Goal: Task Accomplishment & Management: Manage account settings

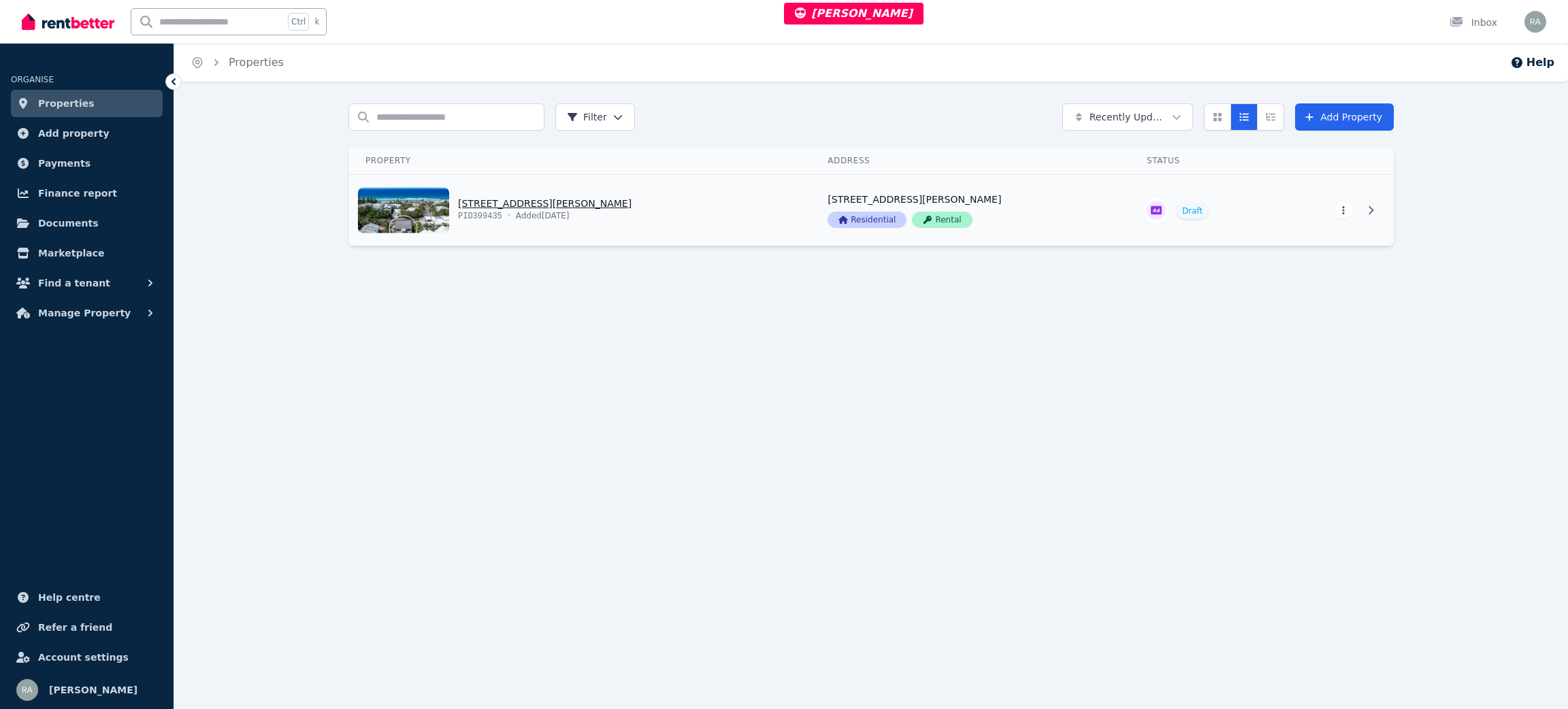
click at [744, 228] on link "View property details" at bounding box center [580, 211] width 462 height 71
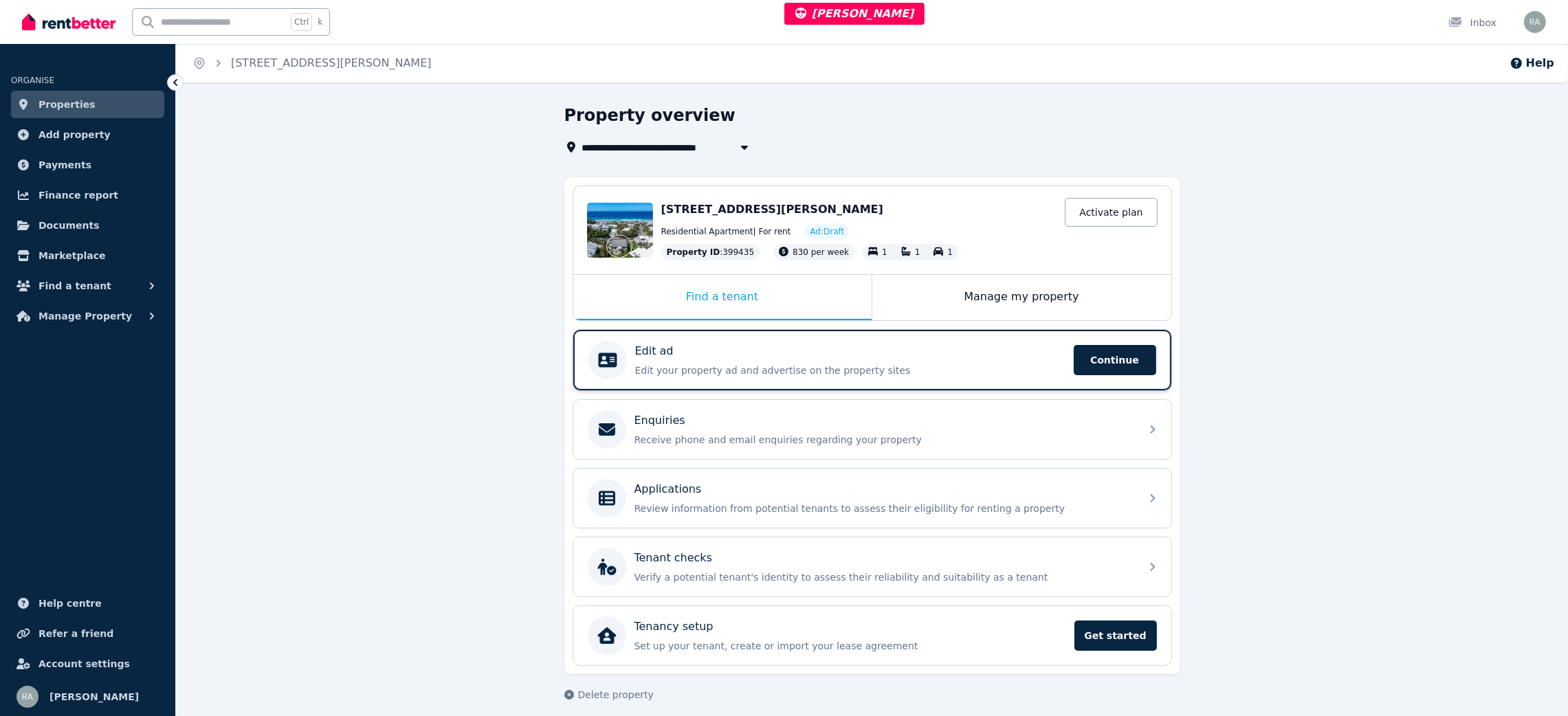
click at [827, 345] on div "Edit ad" at bounding box center [850, 351] width 431 height 17
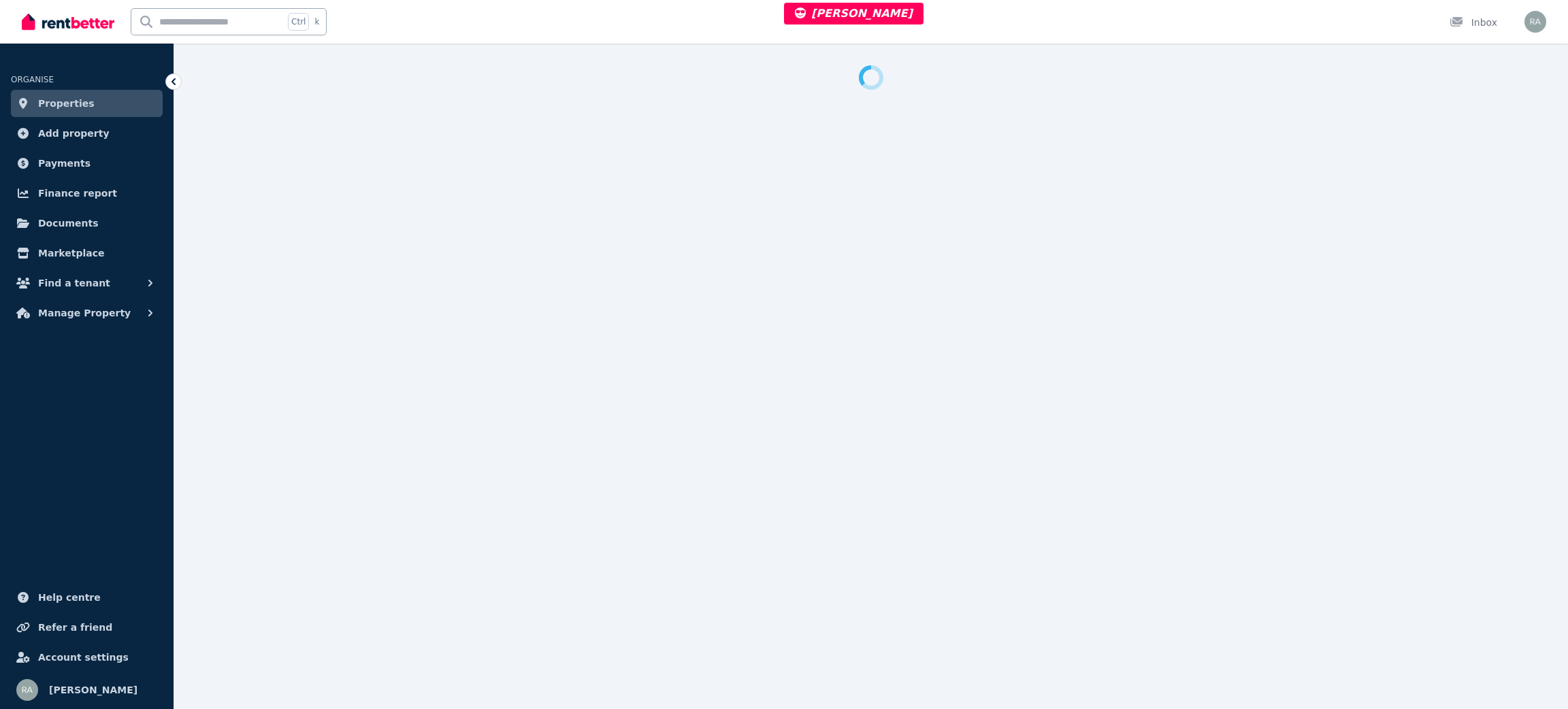
select select "***"
select select "**********"
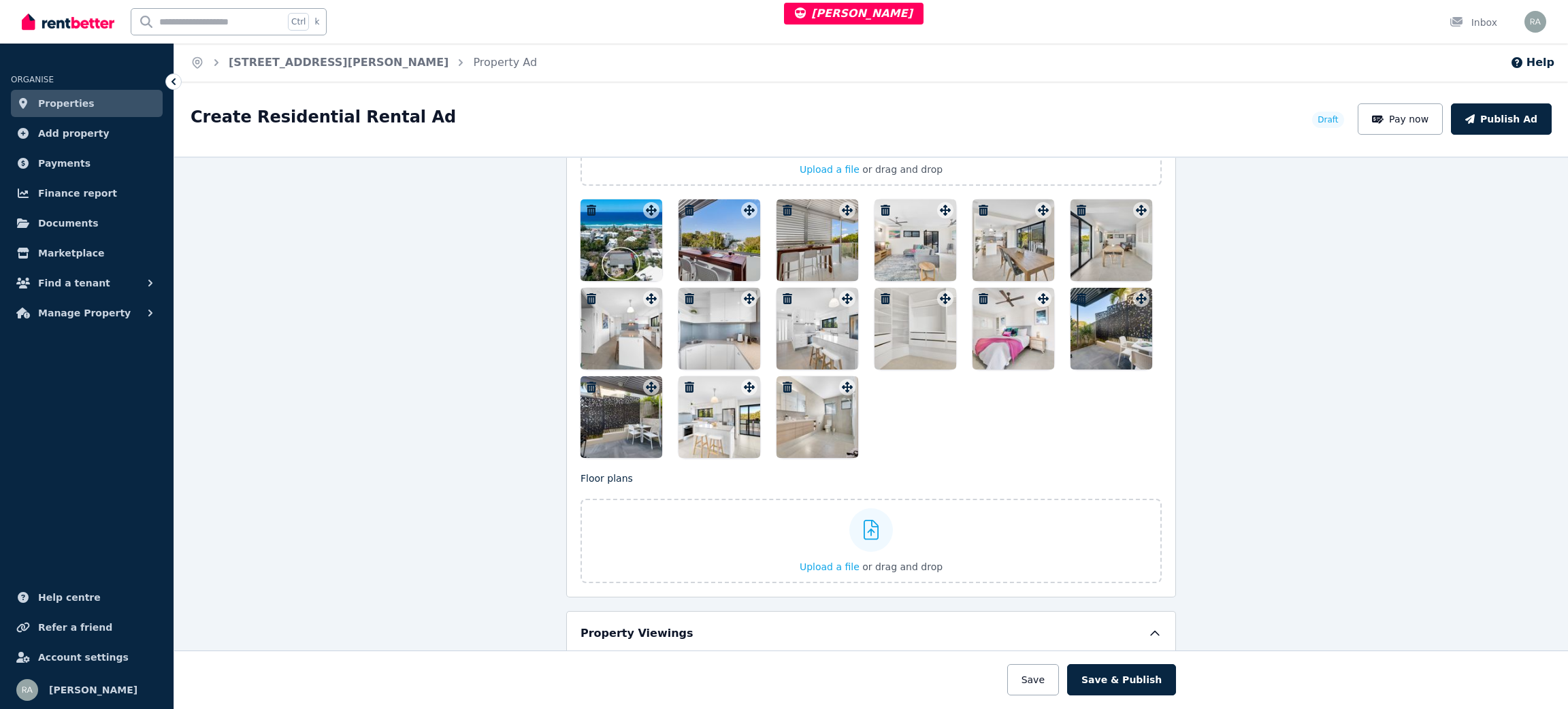
scroll to position [1735, 0]
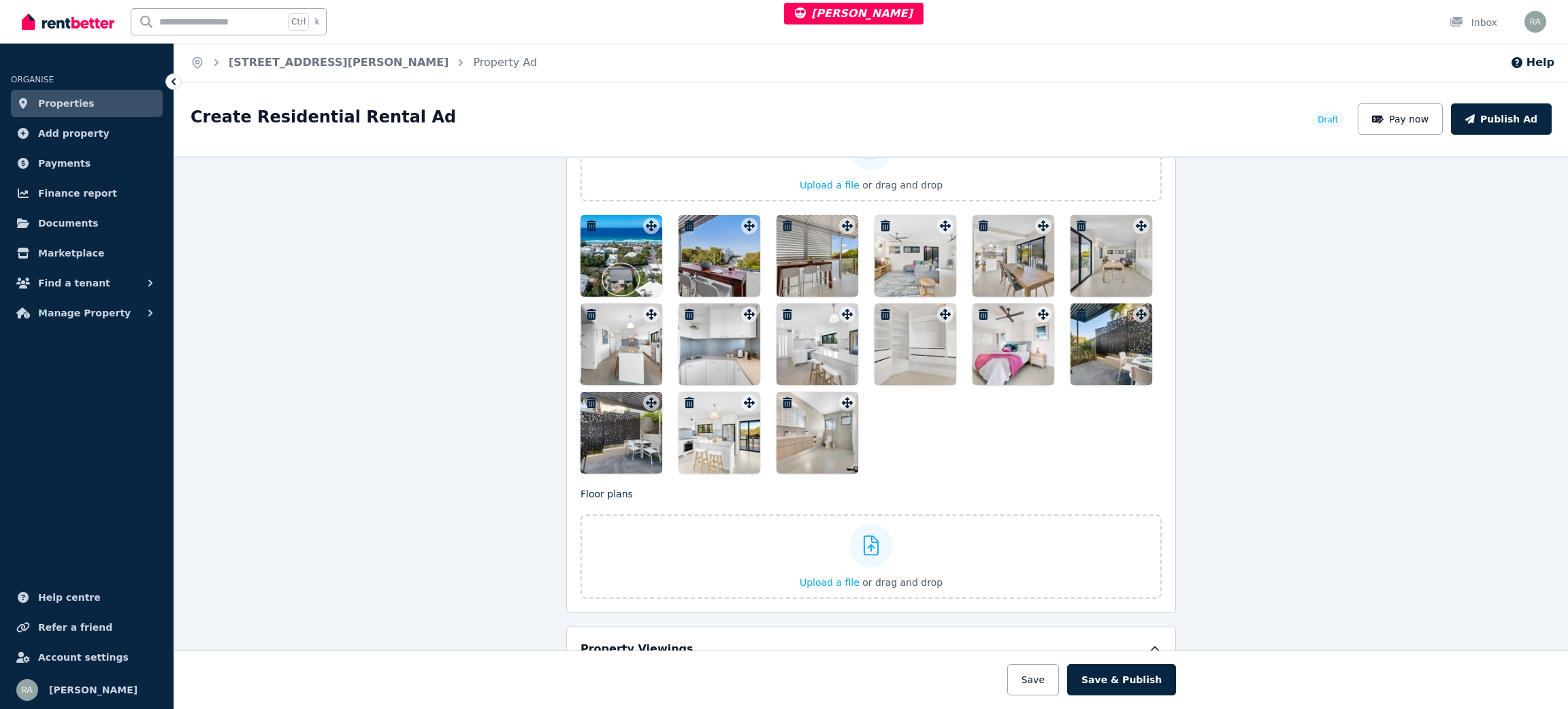
click at [615, 241] on div at bounding box center [621, 255] width 82 height 82
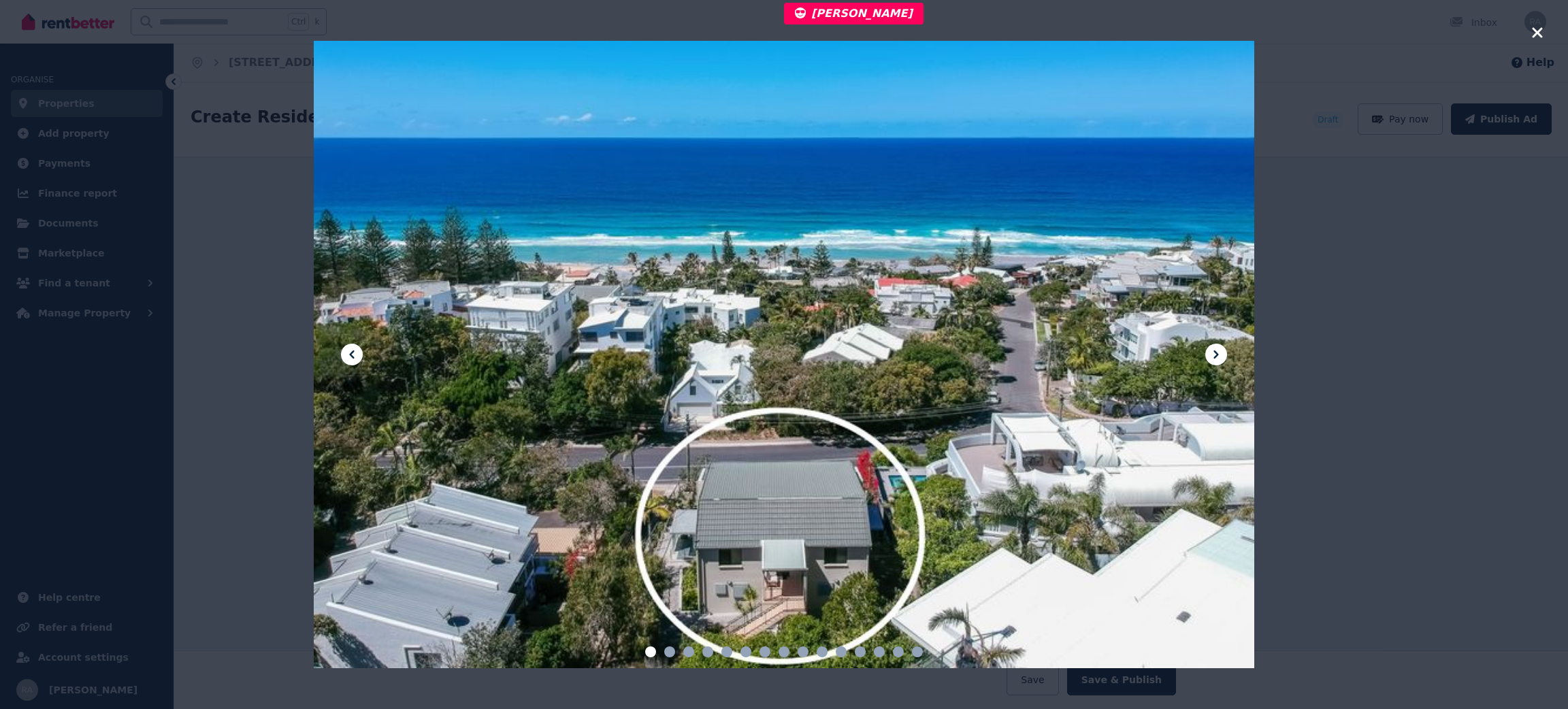
click at [1222, 354] on icon at bounding box center [1216, 354] width 16 height 16
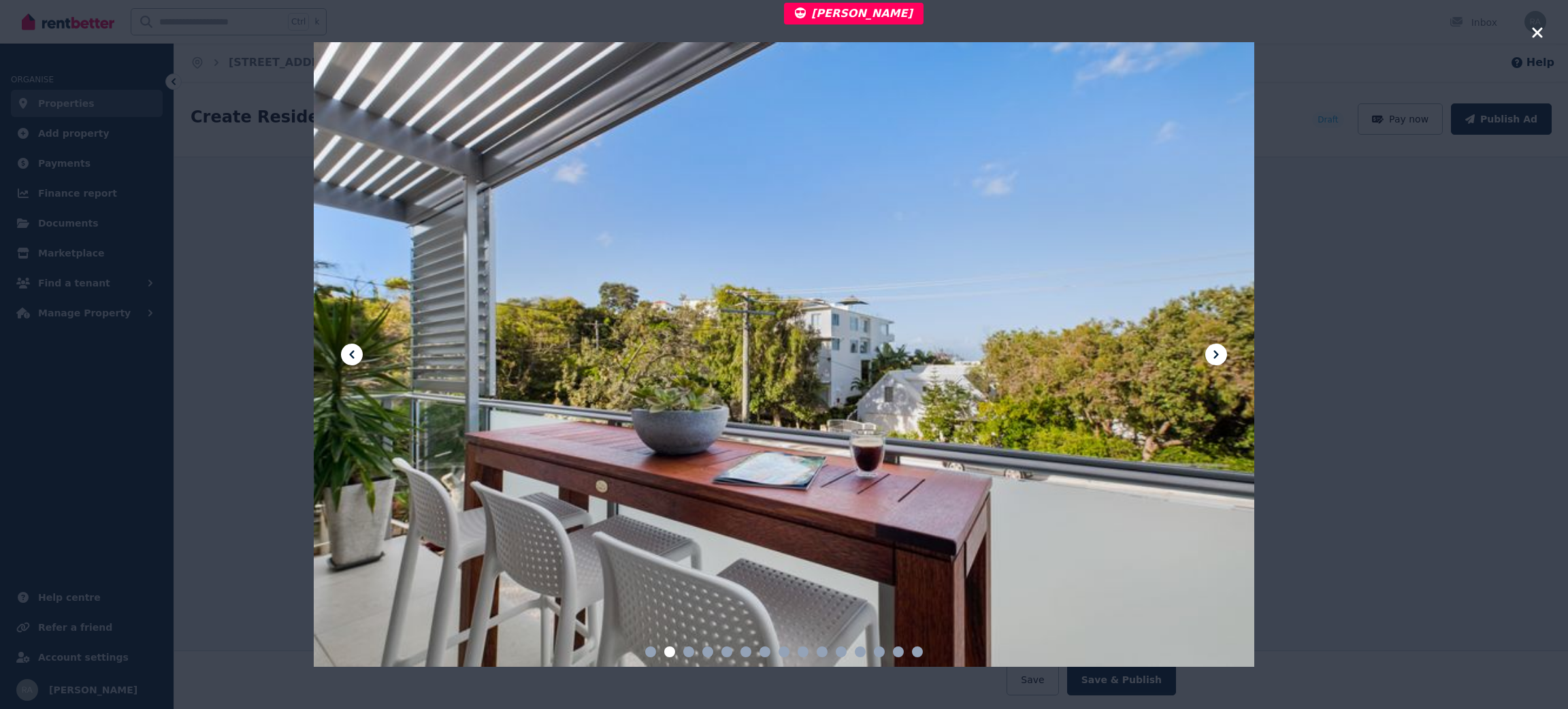
click at [1222, 354] on icon at bounding box center [1216, 354] width 16 height 16
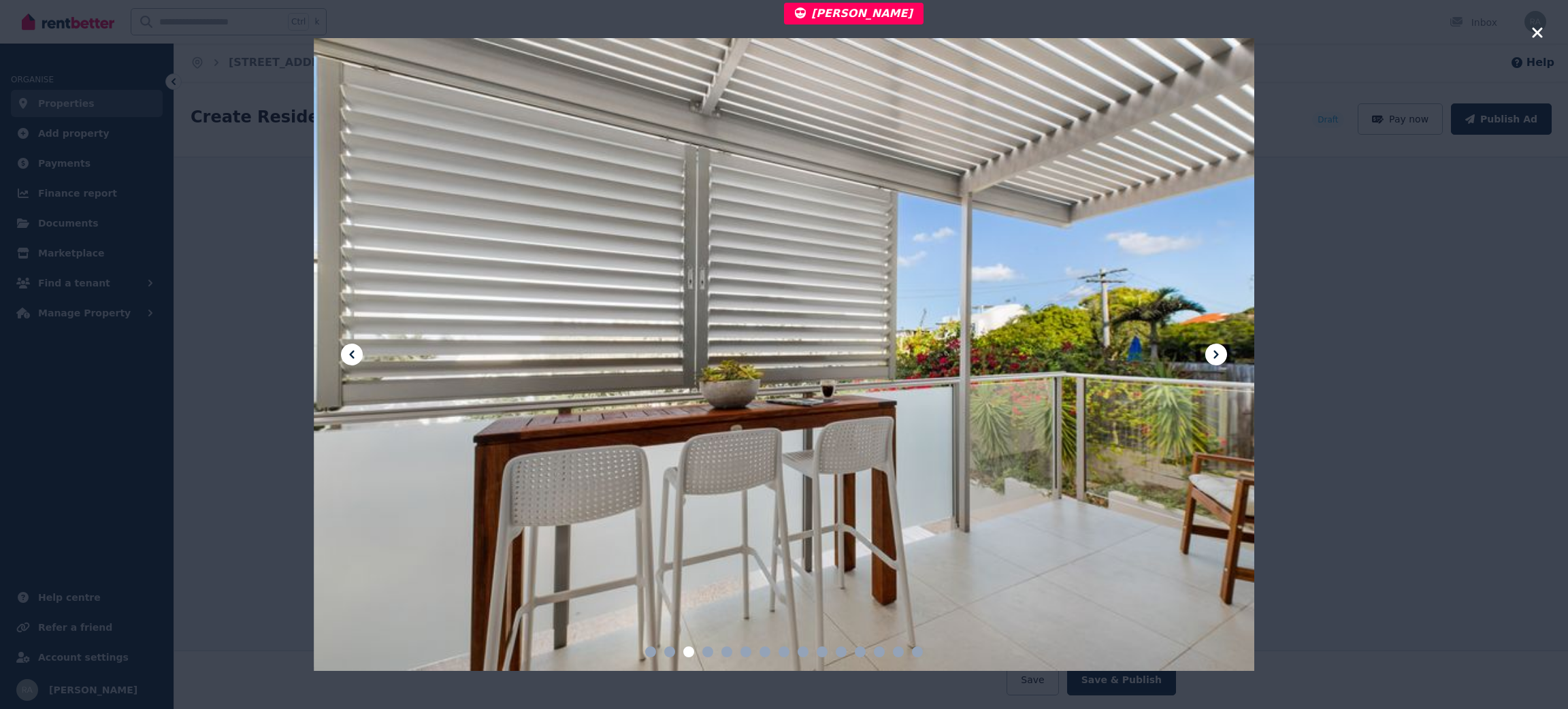
click at [1222, 354] on icon at bounding box center [1216, 354] width 16 height 16
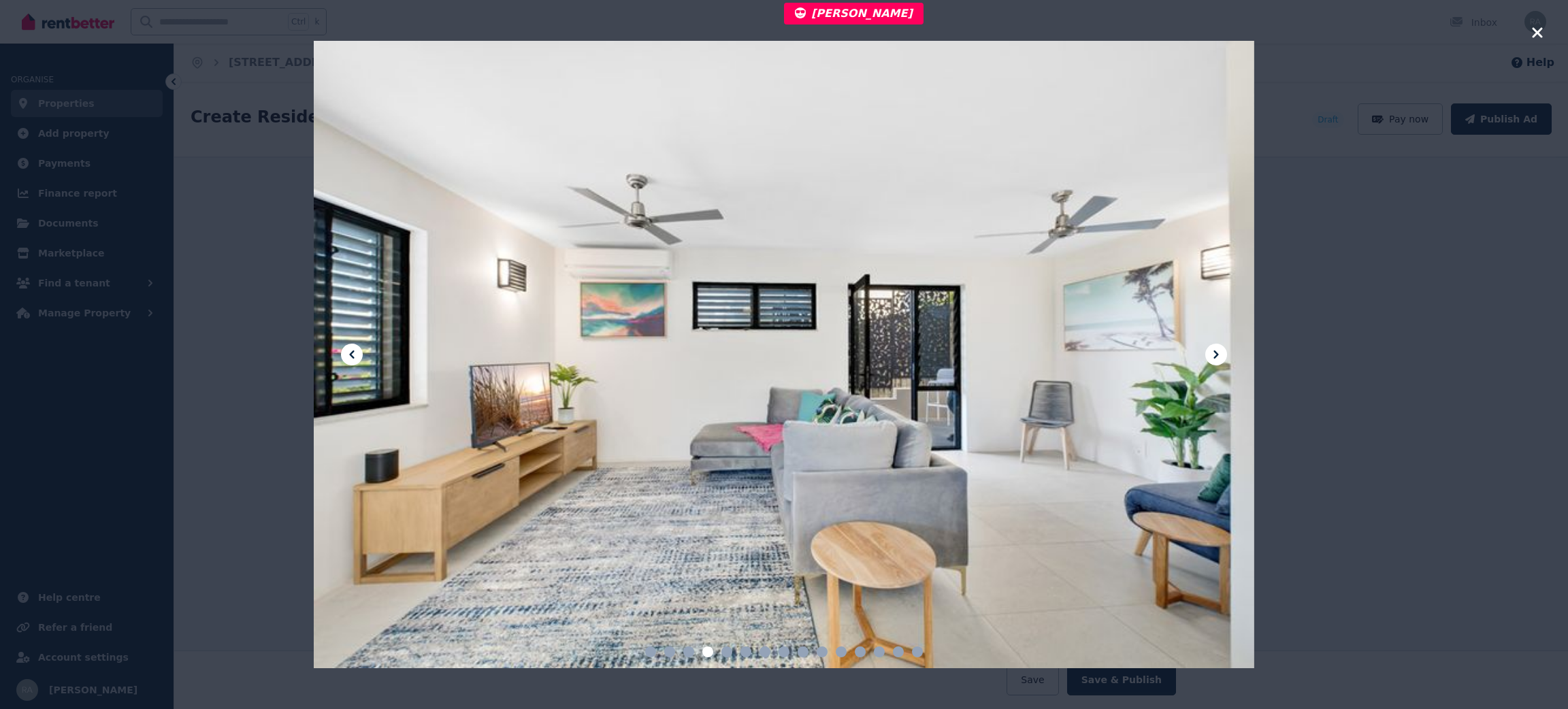
click at [1222, 354] on icon at bounding box center [1216, 354] width 16 height 16
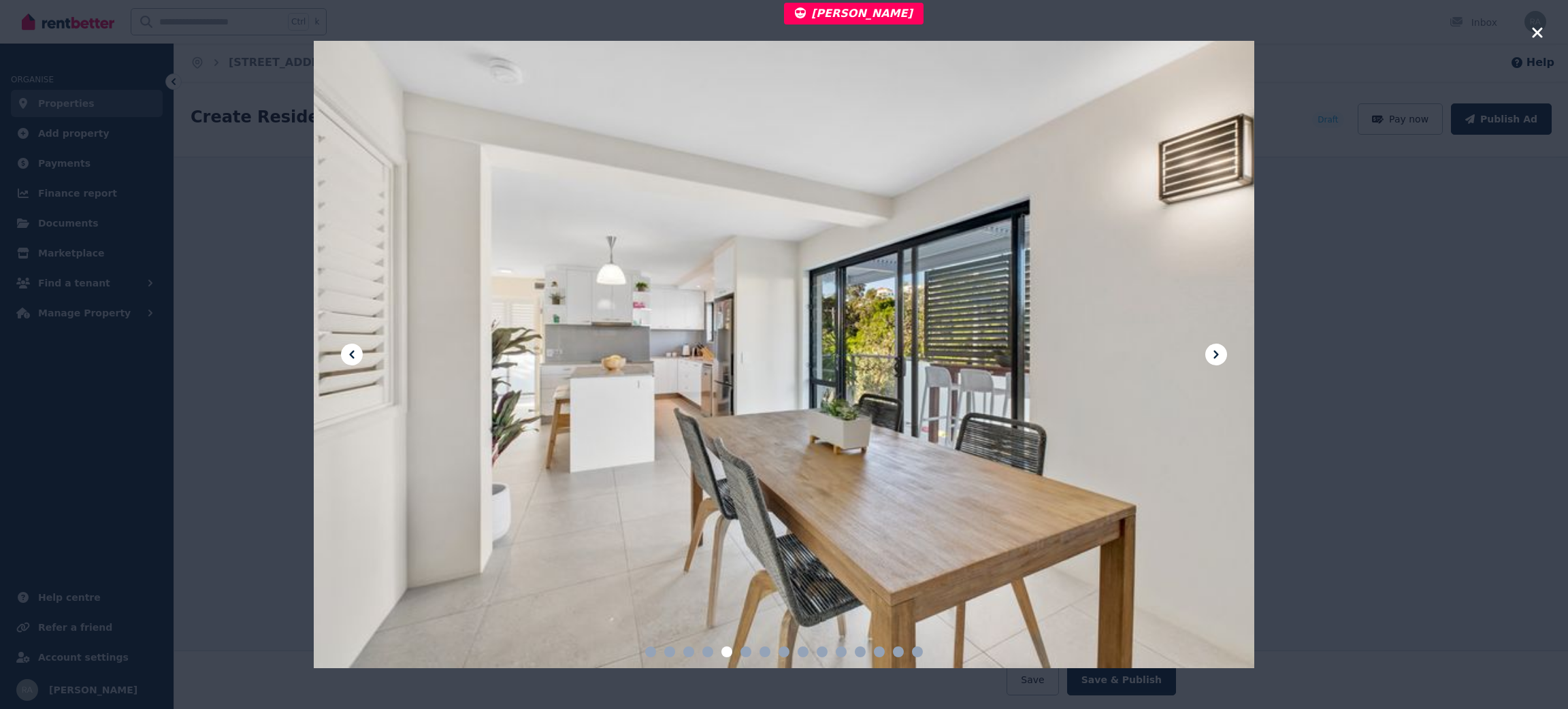
click at [1222, 354] on icon at bounding box center [1216, 354] width 16 height 16
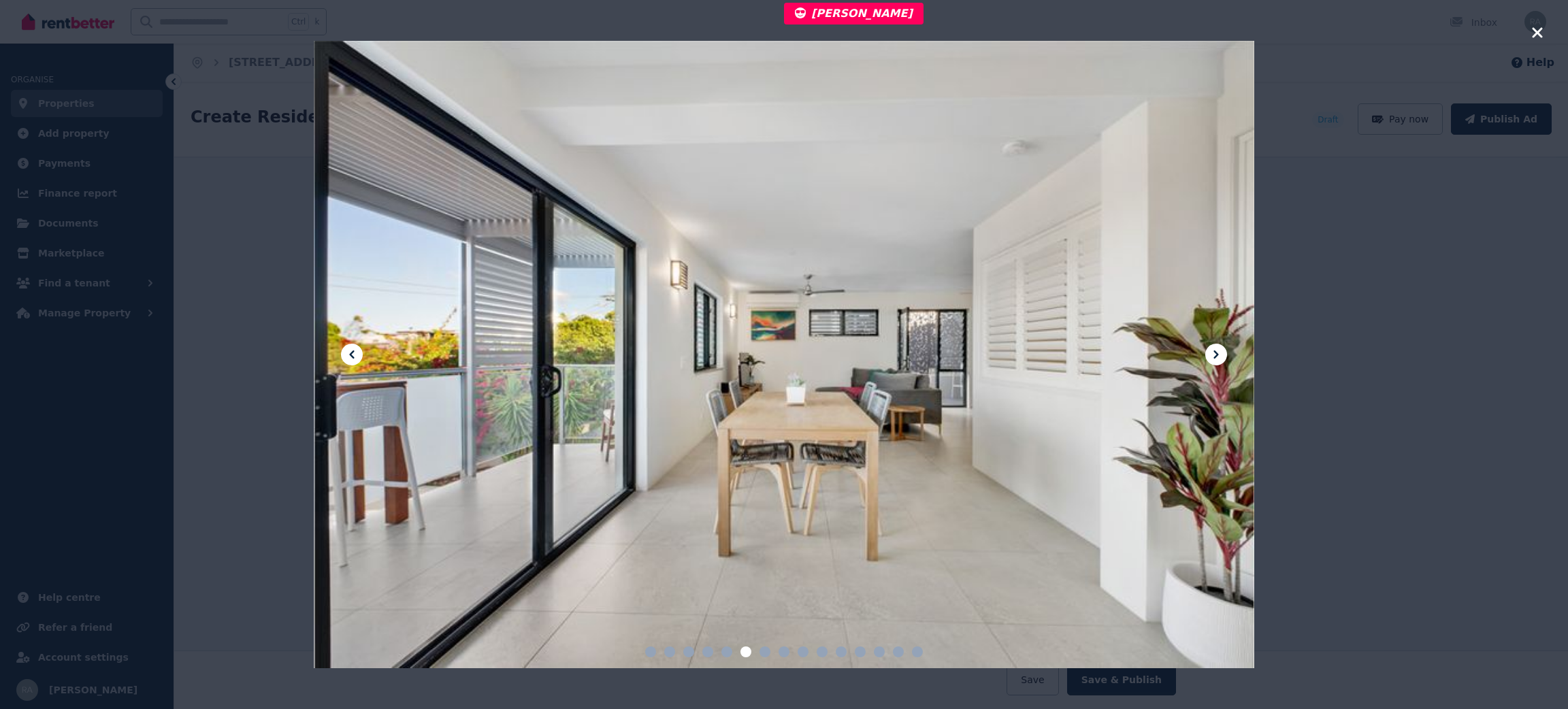
click at [1538, 43] on div at bounding box center [784, 354] width 1568 height 709
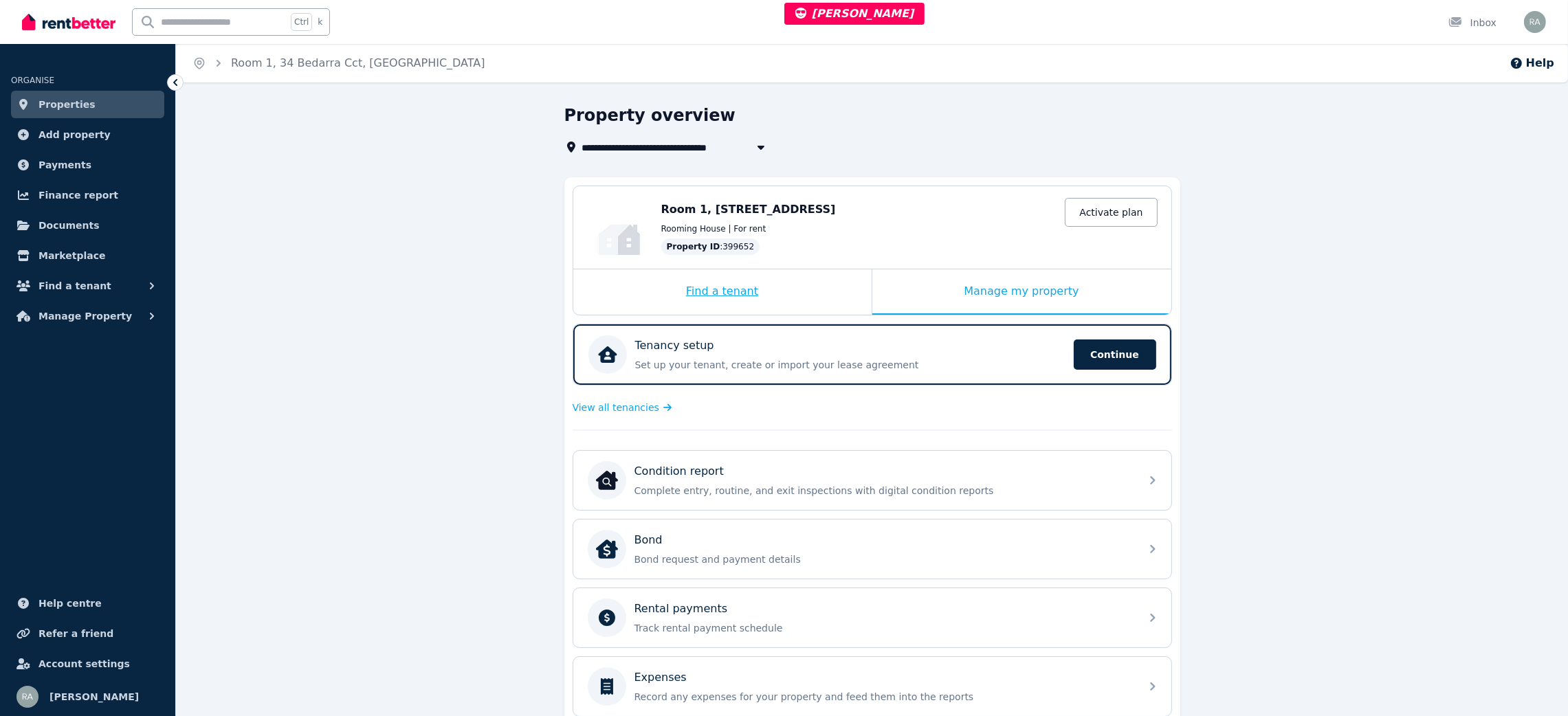
click at [821, 294] on div "Find a tenant" at bounding box center [722, 291] width 298 height 46
